Goal: Answer question/provide support

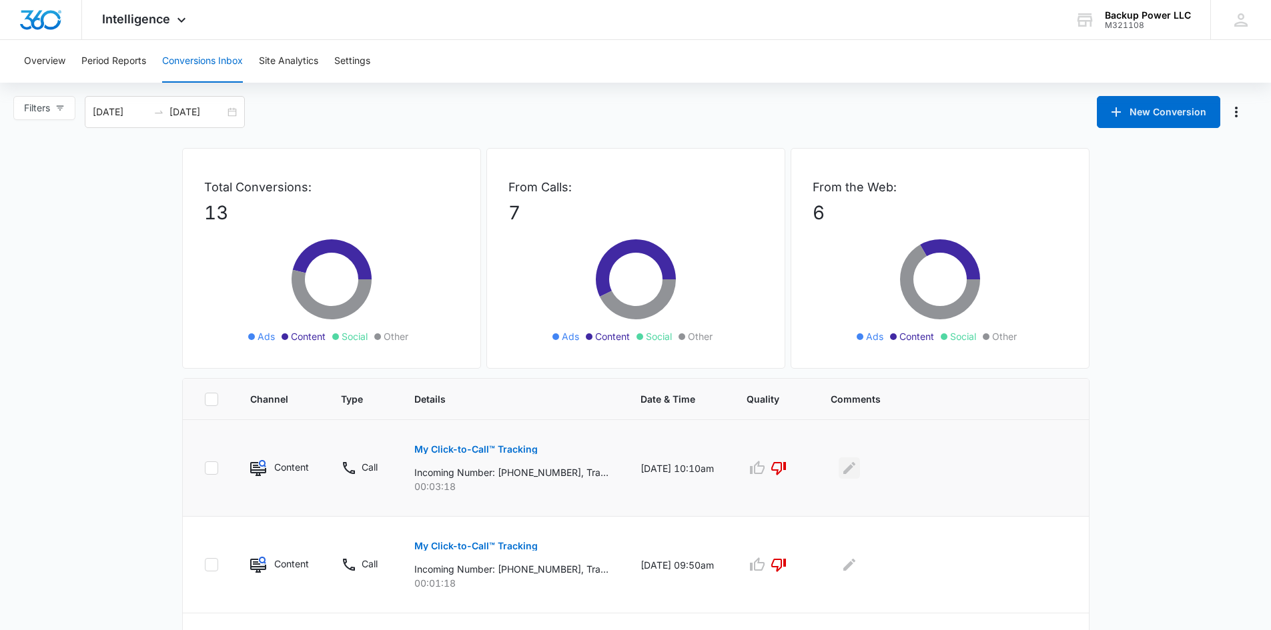
click at [860, 469] on button "Edit Comments" at bounding box center [849, 468] width 21 height 21
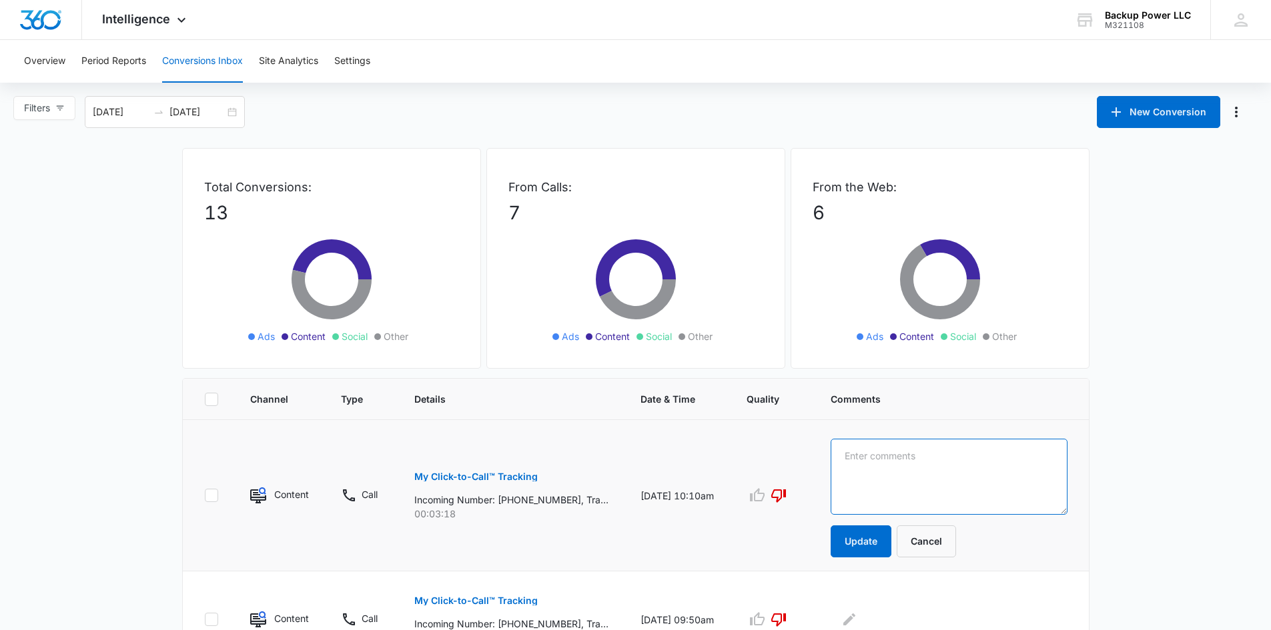
click at [892, 468] on textarea at bounding box center [949, 477] width 237 height 76
type textarea "not a lead. current customer."
click at [885, 554] on button "Update" at bounding box center [861, 542] width 61 height 32
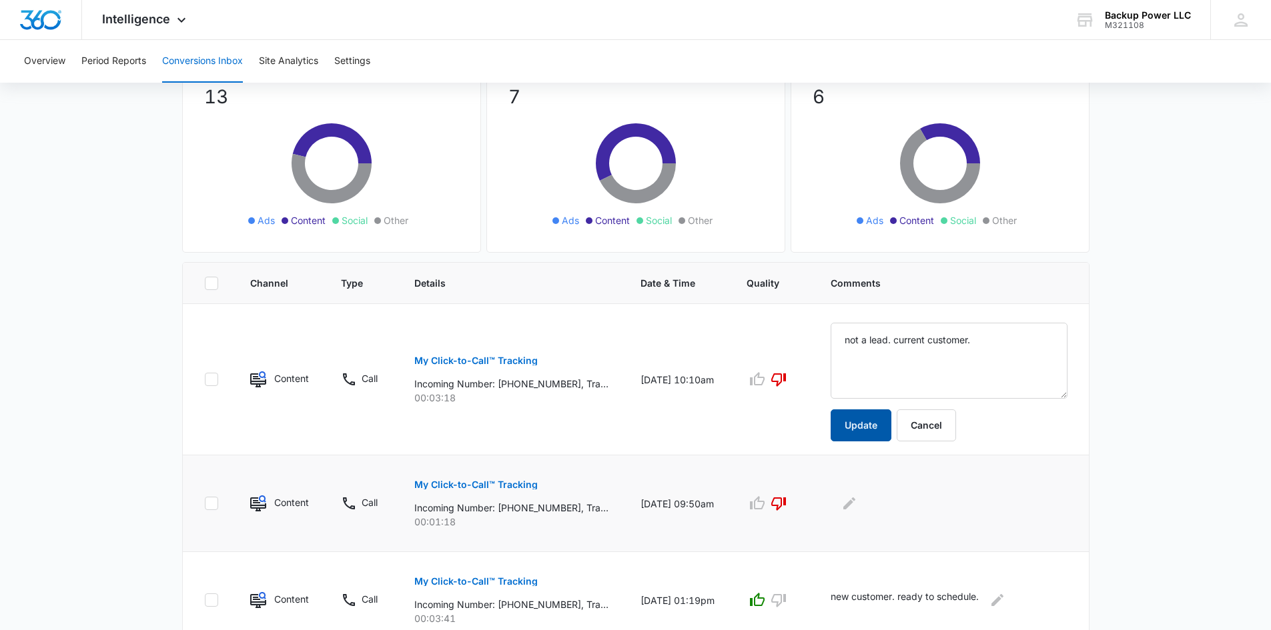
scroll to position [133, 0]
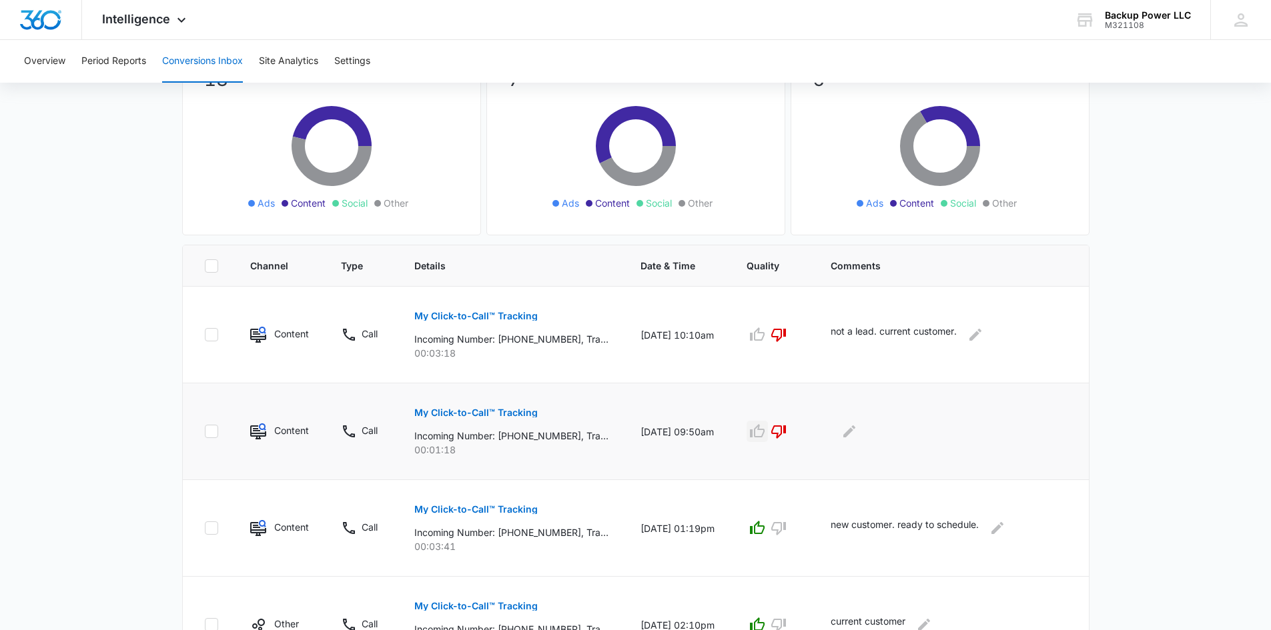
drag, startPoint x: 771, startPoint y: 426, endPoint x: 805, endPoint y: 426, distance: 34.0
click at [765, 426] on icon "button" at bounding box center [757, 432] width 16 height 16
click at [855, 431] on icon "Edit Comments" at bounding box center [849, 432] width 12 height 12
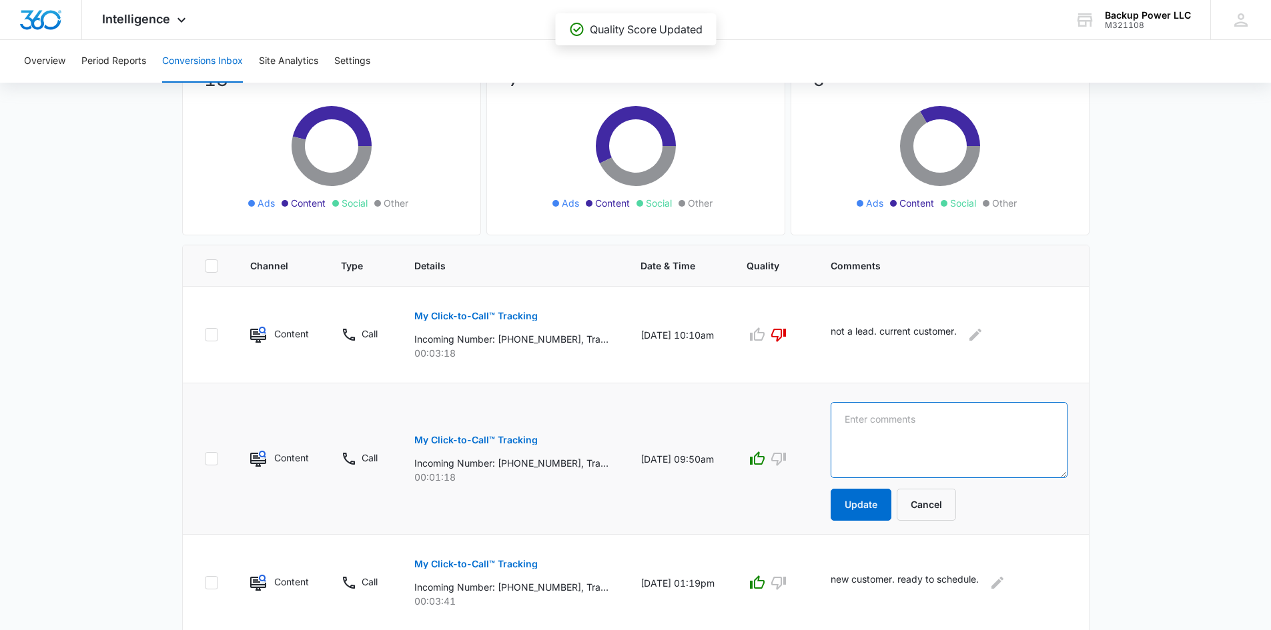
click at [911, 426] on textarea at bounding box center [949, 440] width 237 height 76
type textarea "not a lead. current customer."
drag, startPoint x: 799, startPoint y: 465, endPoint x: 820, endPoint y: 476, distance: 23.6
click at [787, 464] on icon "button" at bounding box center [779, 459] width 16 height 16
click at [875, 516] on button "Update" at bounding box center [861, 505] width 61 height 32
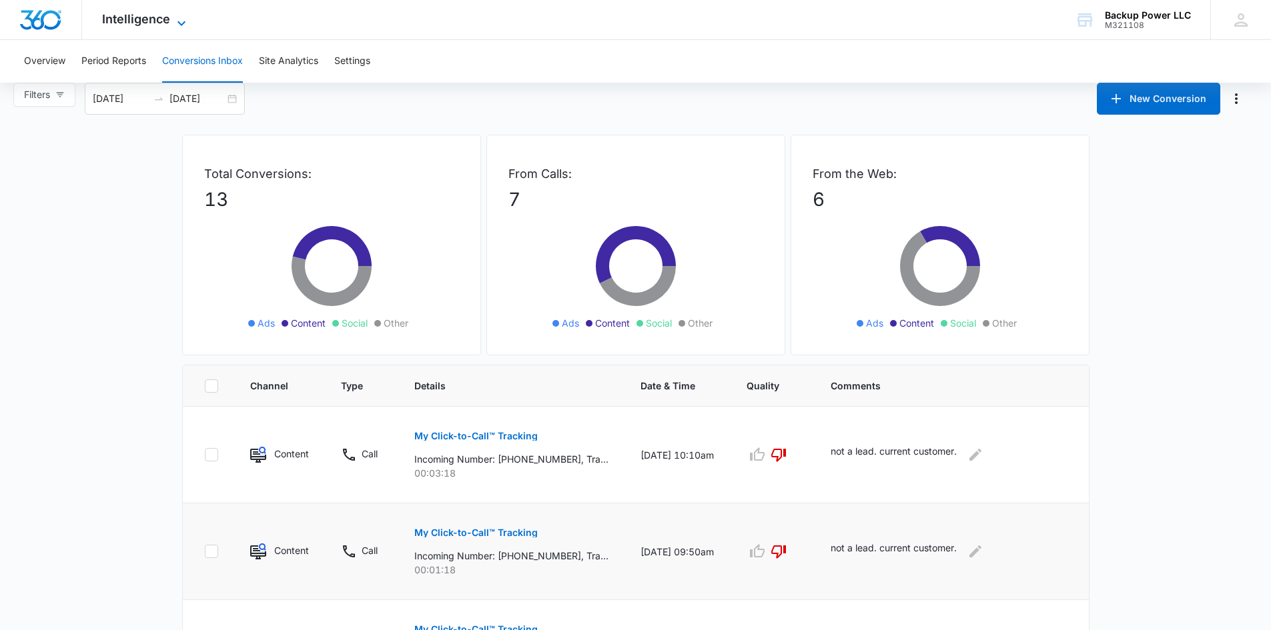
scroll to position [0, 0]
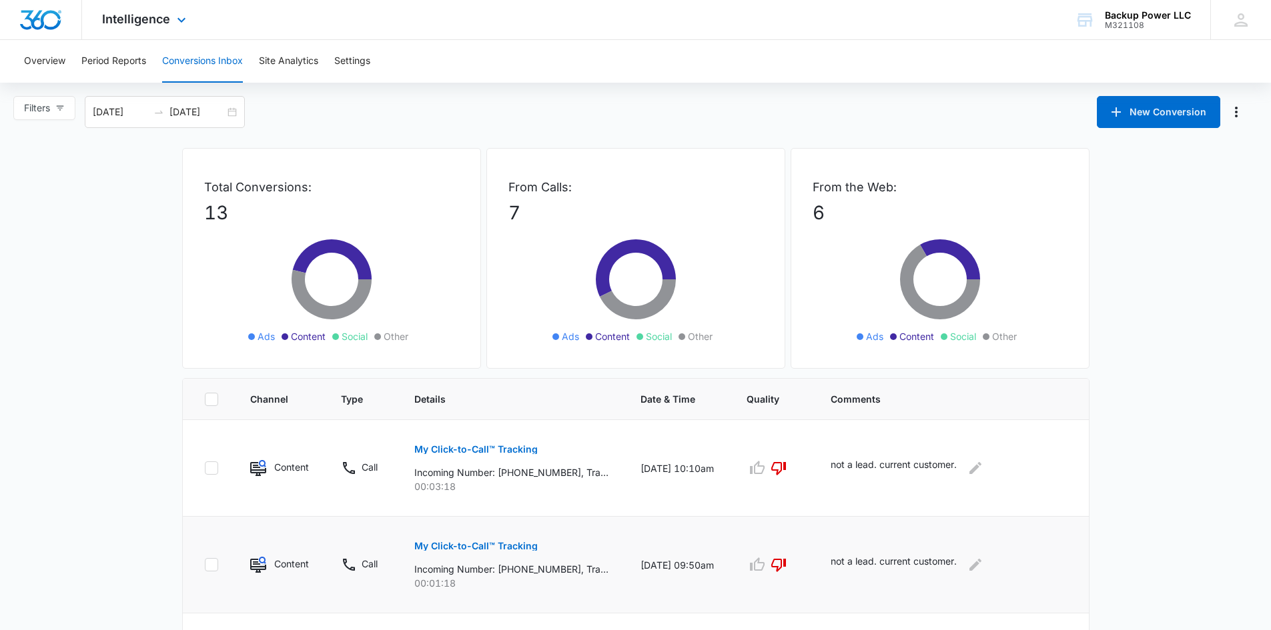
click at [163, 27] on div "Intelligence Apps Reputation Websites Forms CRM Email Social Content Ads Intell…" at bounding box center [145, 19] width 127 height 39
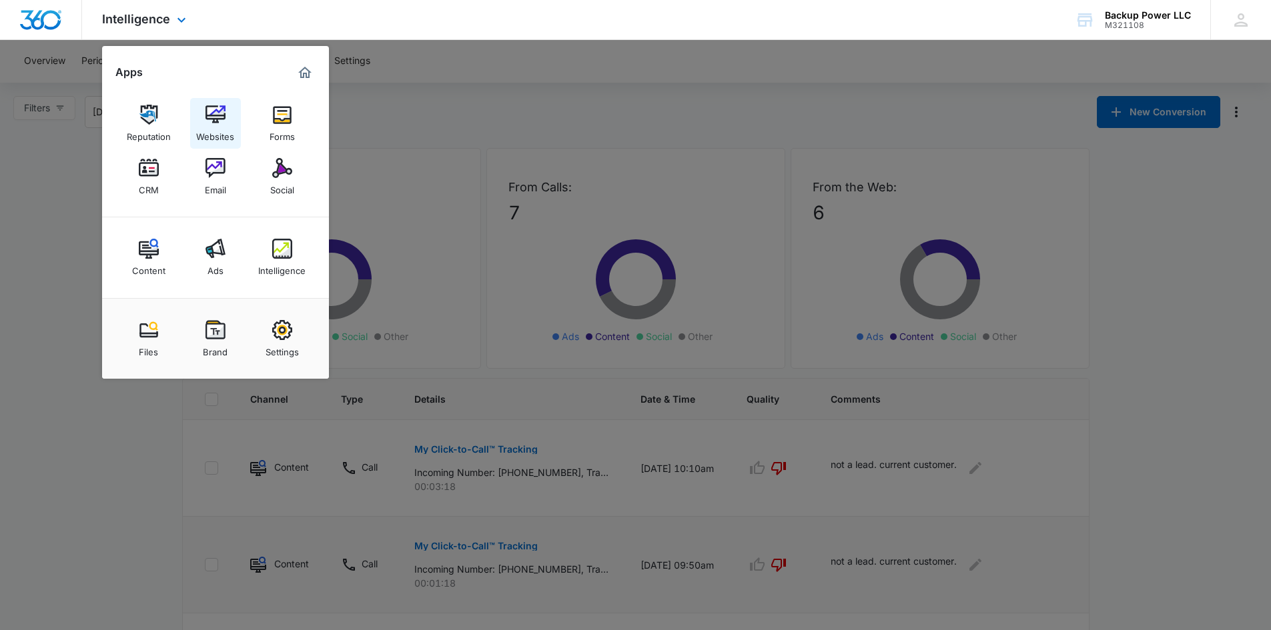
click at [211, 130] on div "Websites" at bounding box center [215, 133] width 38 height 17
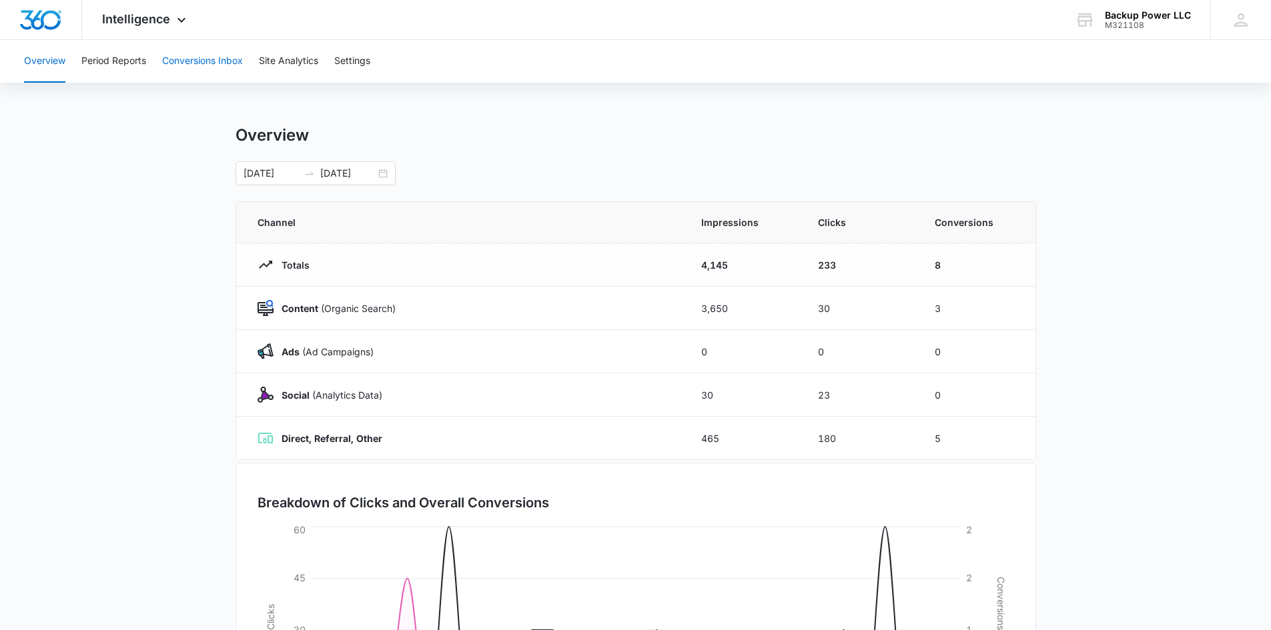
click at [175, 59] on button "Conversions Inbox" at bounding box center [202, 61] width 81 height 43
